Goal: Task Accomplishment & Management: Manage account settings

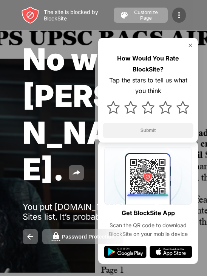
click at [175, 15] on img at bounding box center [179, 15] width 9 height 9
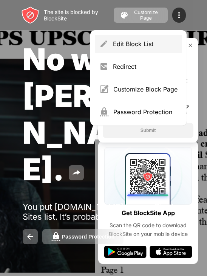
click at [147, 49] on div "Edit Block List" at bounding box center [138, 44] width 87 height 18
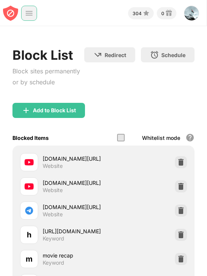
click at [31, 14] on img at bounding box center [29, 13] width 8 height 8
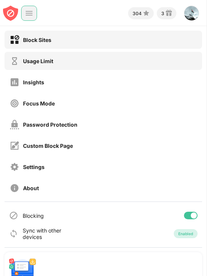
click at [74, 61] on div "Usage Limit" at bounding box center [104, 61] width 198 height 18
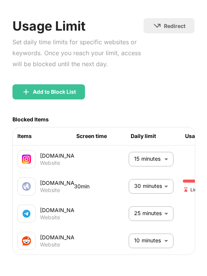
scroll to position [37, 0]
click at [165, 179] on body "304 3 [PERSON_NAME] Ashoken View Account Insights Rewards Settings Support Log …" at bounding box center [103, 138] width 207 height 276
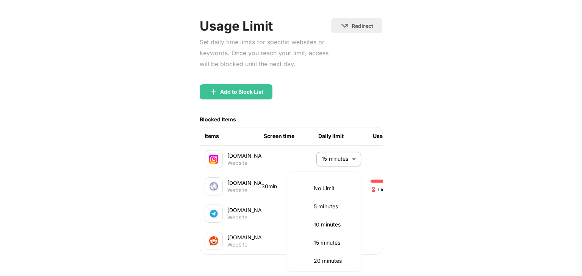
scroll to position [76, 0]
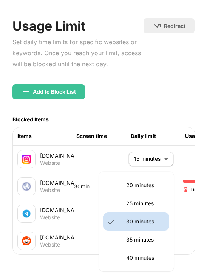
click at [138, 234] on li "35 minutes" at bounding box center [137, 240] width 66 height 18
type input "**"
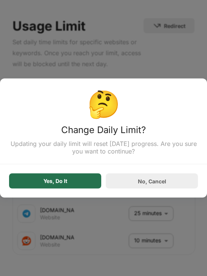
click at [82, 185] on div "Yes, Do It" at bounding box center [55, 181] width 92 height 15
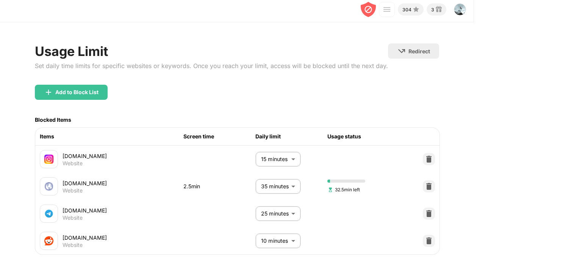
scroll to position [12, 0]
